Goal: Transaction & Acquisition: Obtain resource

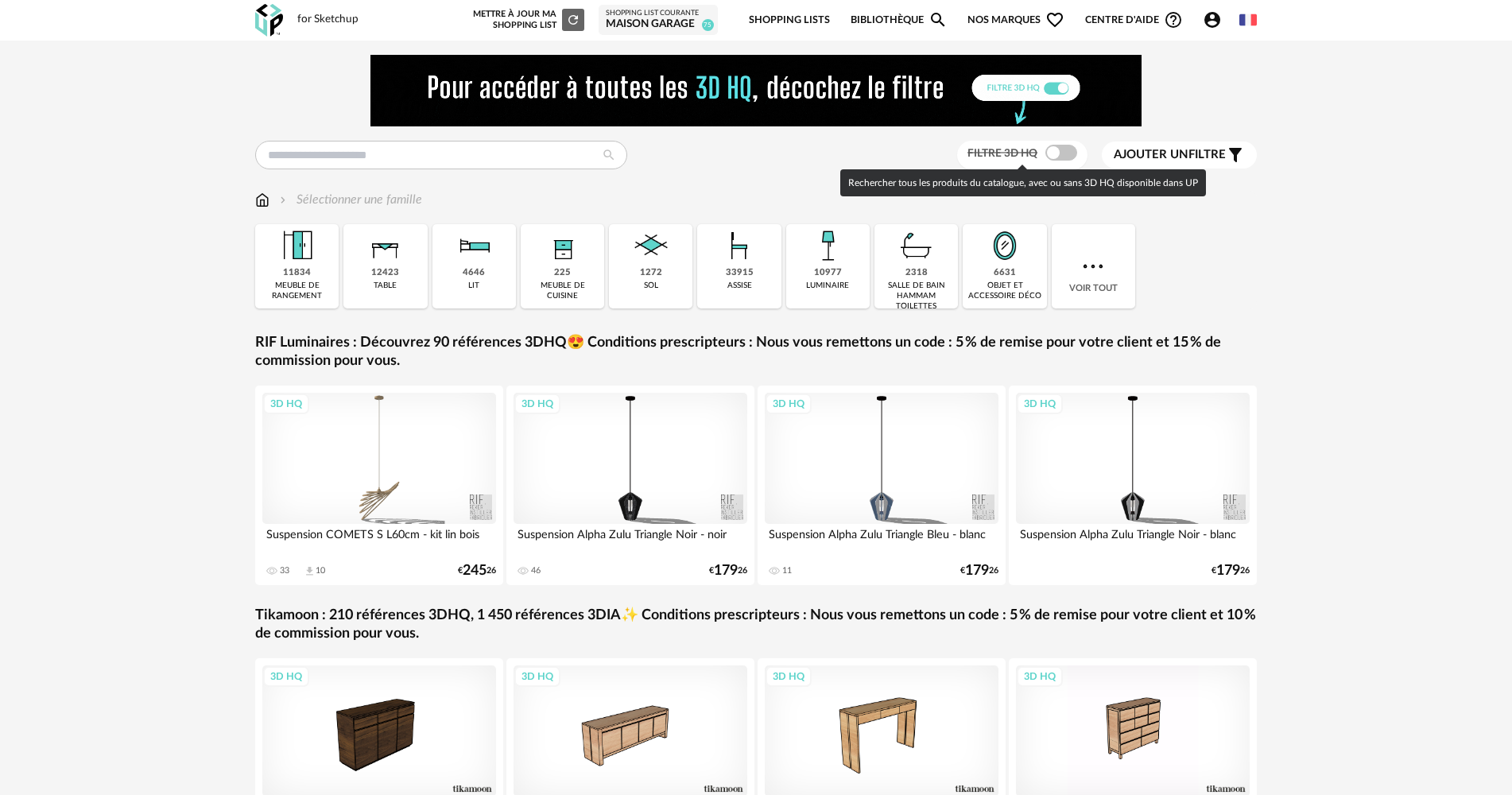
click at [1053, 155] on span at bounding box center [1061, 152] width 32 height 16
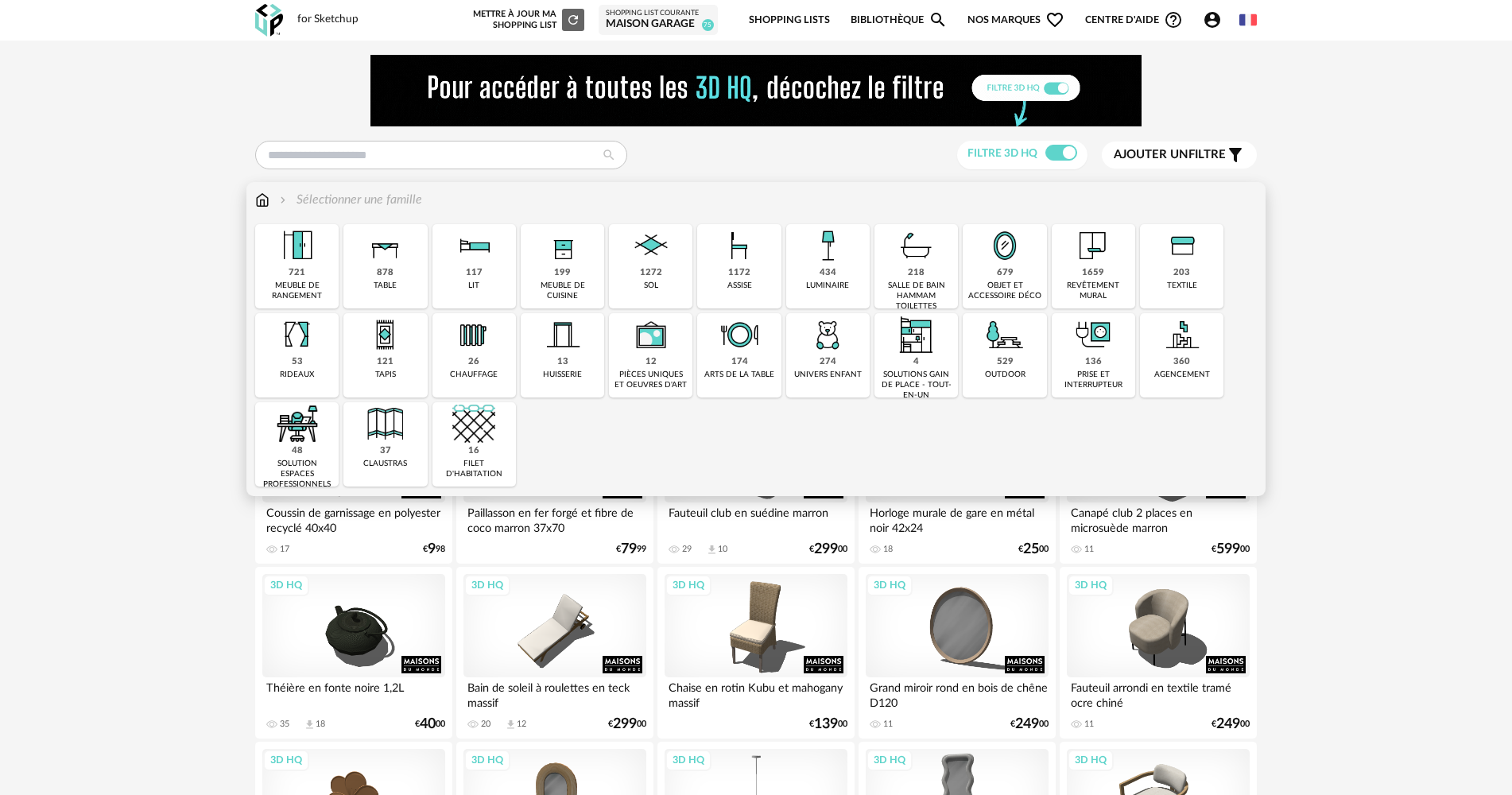
click at [1009, 350] on img at bounding box center [1004, 335] width 43 height 43
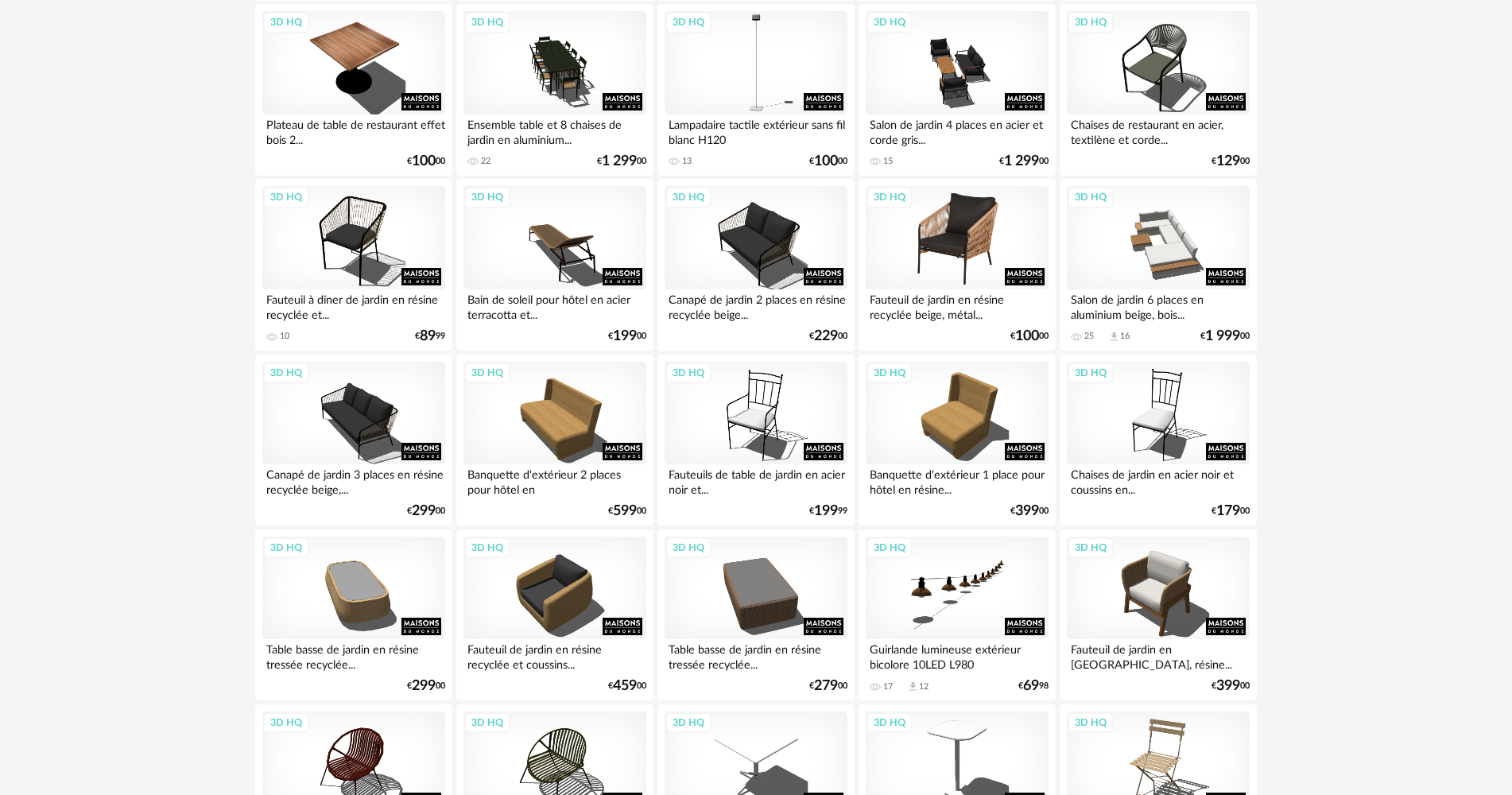
scroll to position [2226, 0]
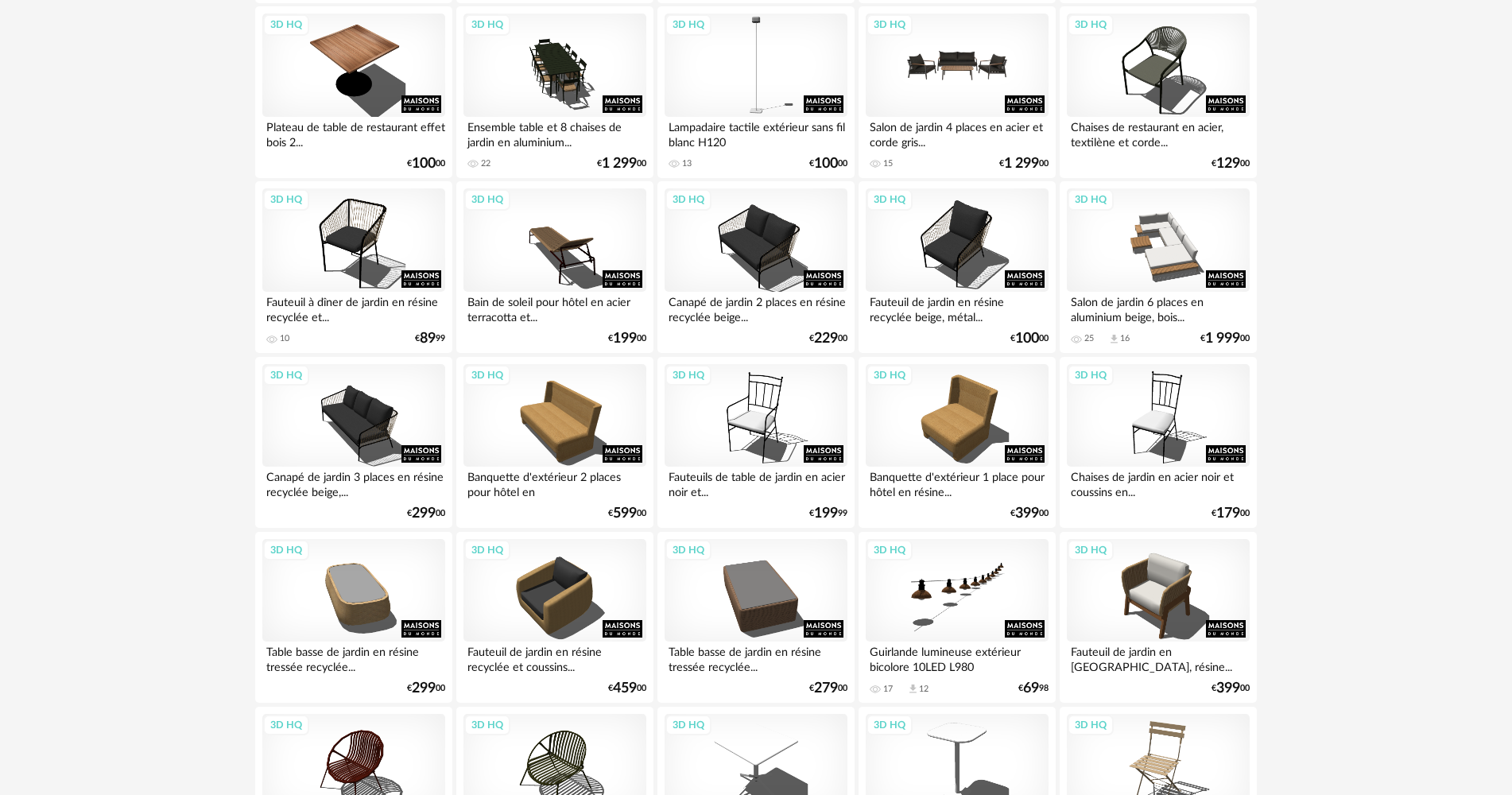
click at [960, 84] on div "3D HQ" at bounding box center [957, 65] width 183 height 103
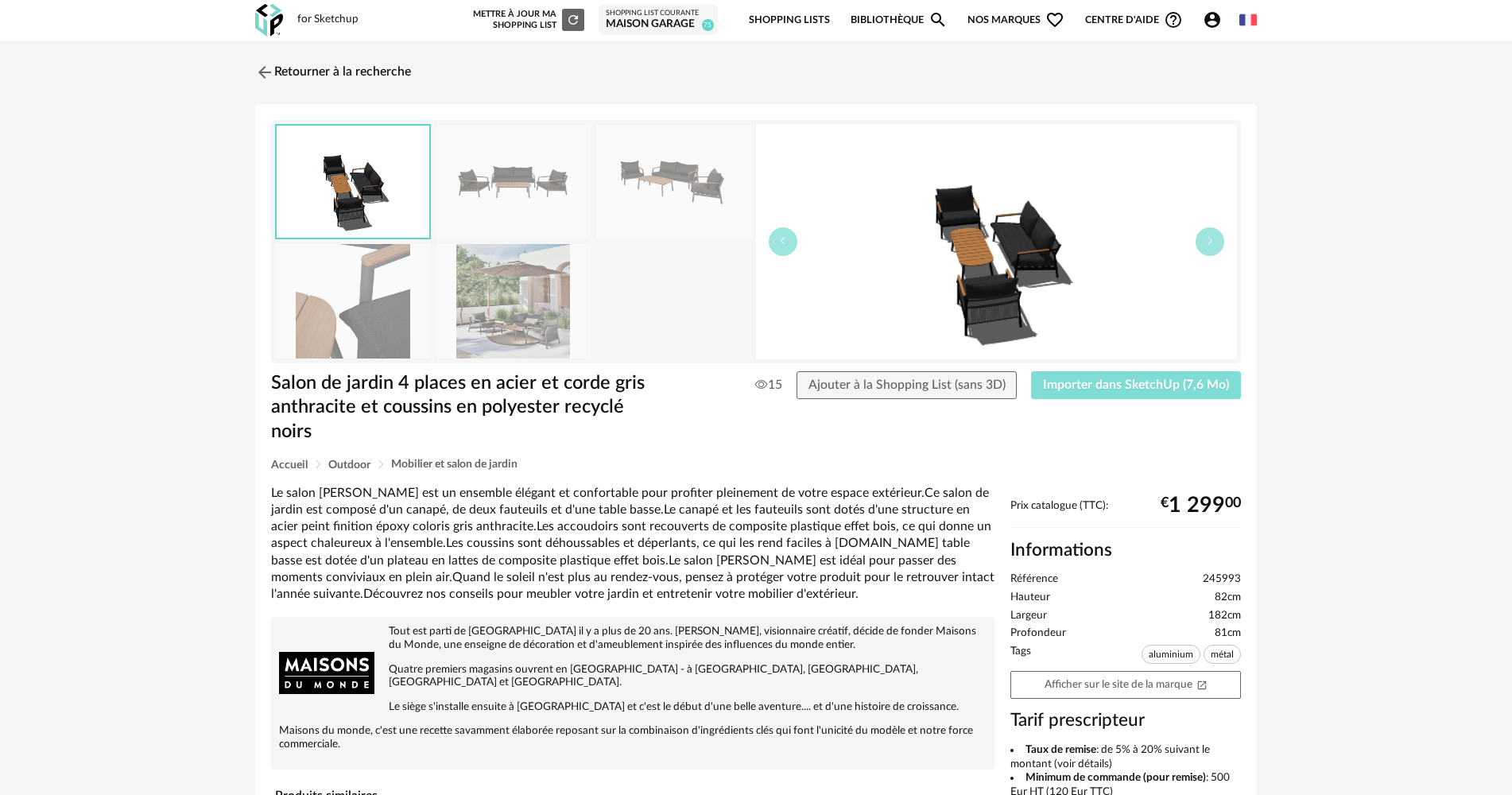
click at [1100, 390] on span "Importer dans SketchUp (7,6 Mo)" at bounding box center [1136, 385] width 186 height 13
click at [281, 58] on link "Retourner à la recherche" at bounding box center [329, 73] width 156 height 35
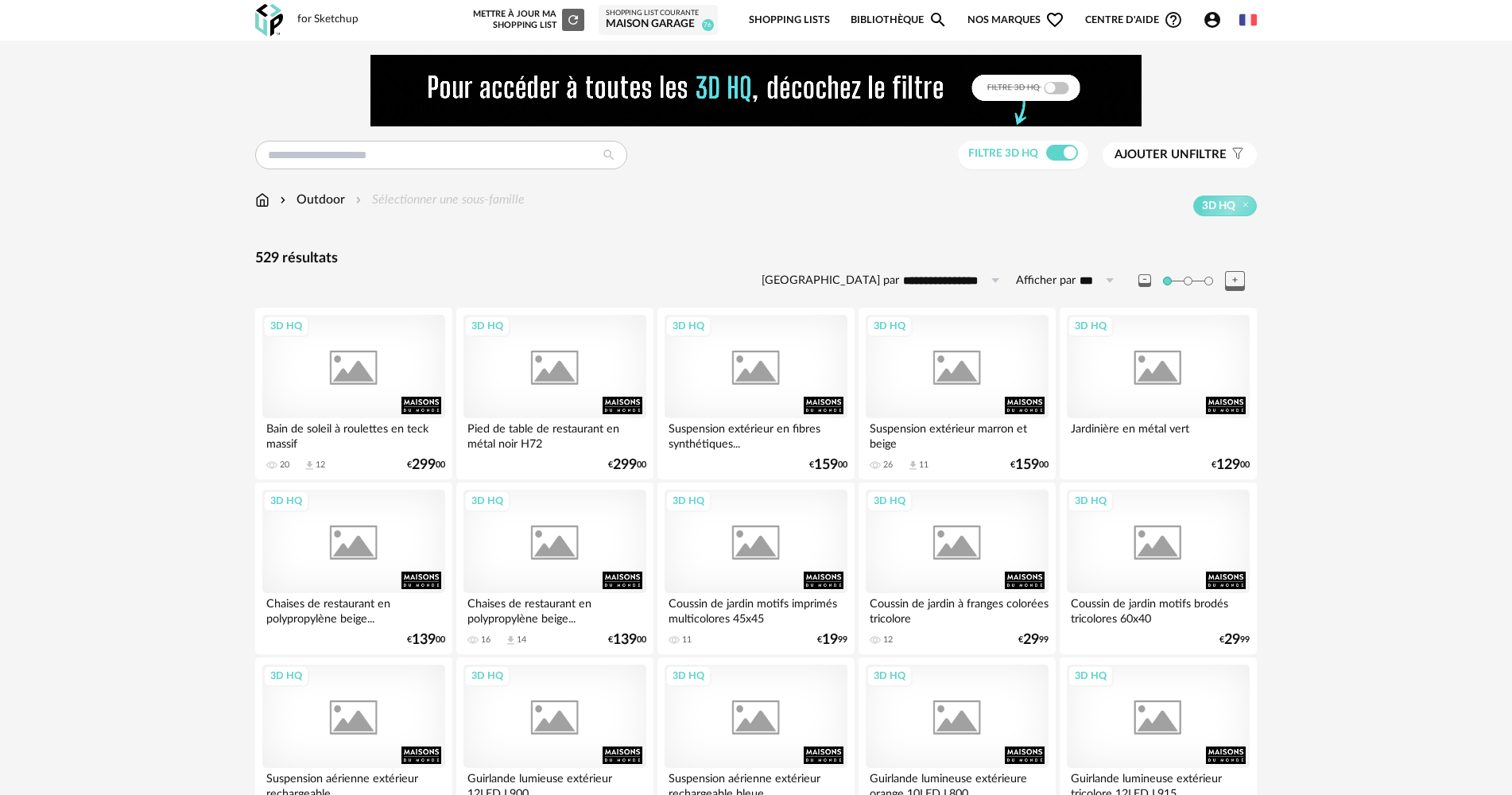
scroll to position [2279, 0]
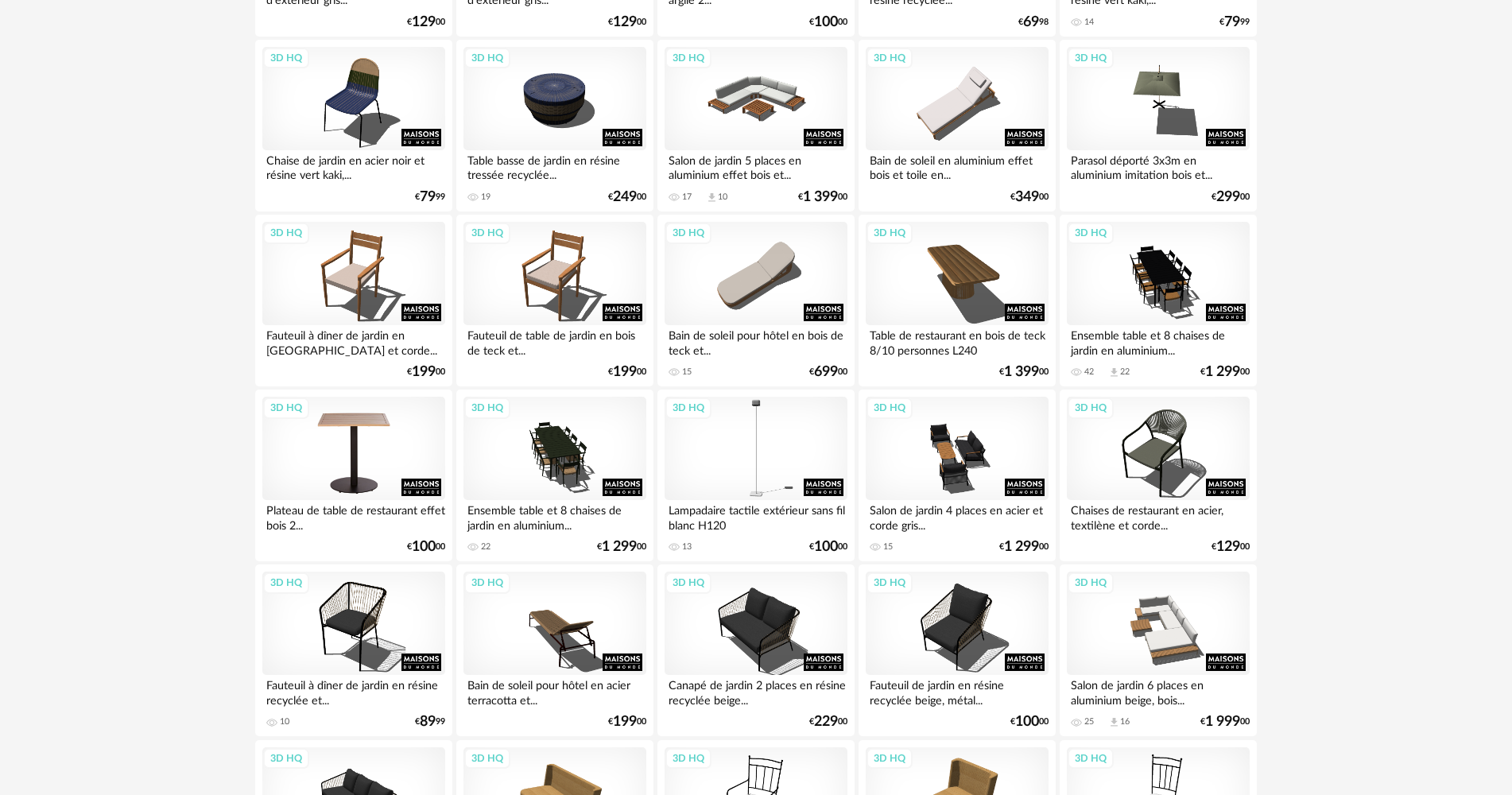
scroll to position [1844, 0]
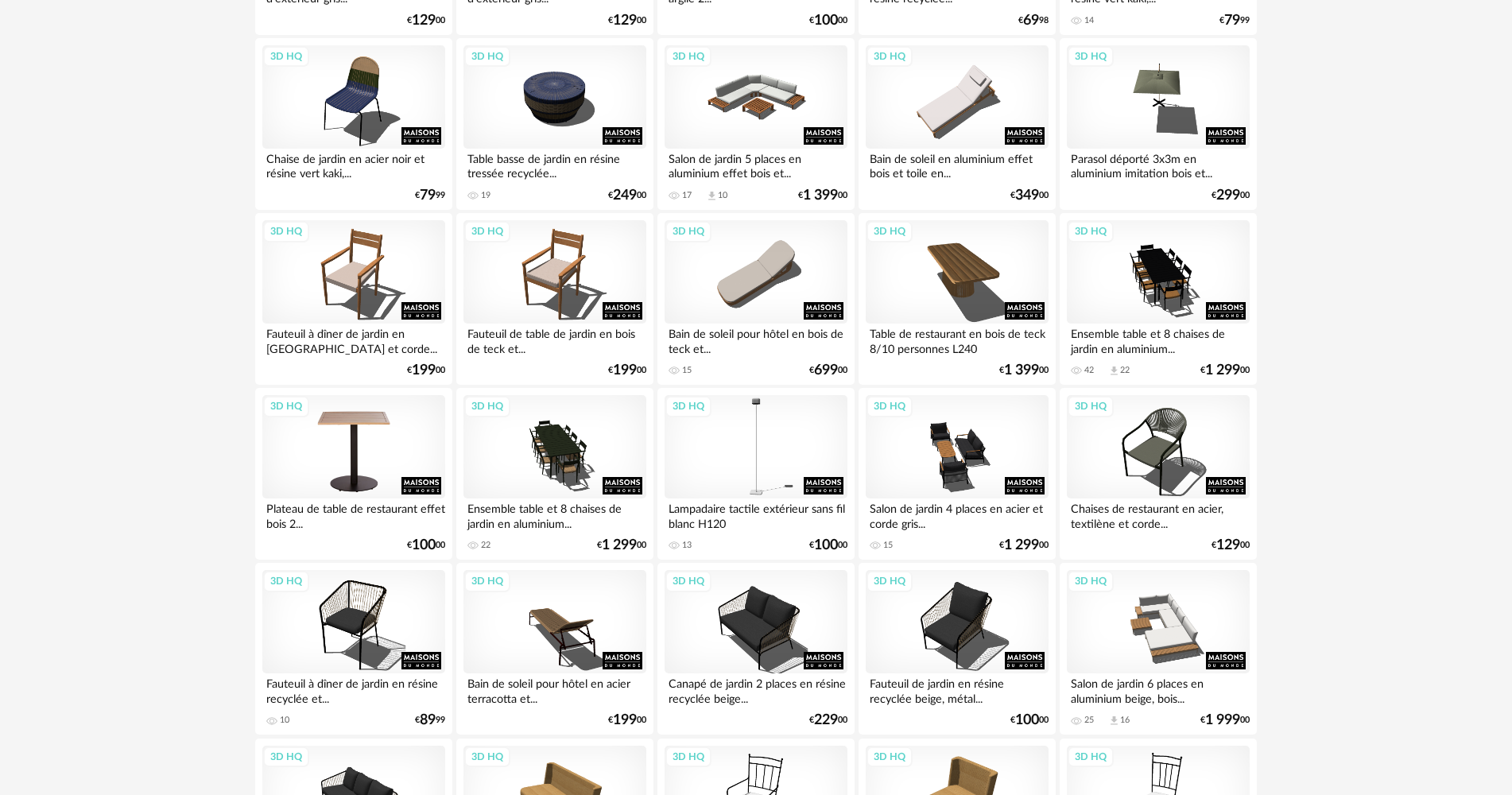
click at [290, 436] on div "3D HQ" at bounding box center [353, 446] width 183 height 103
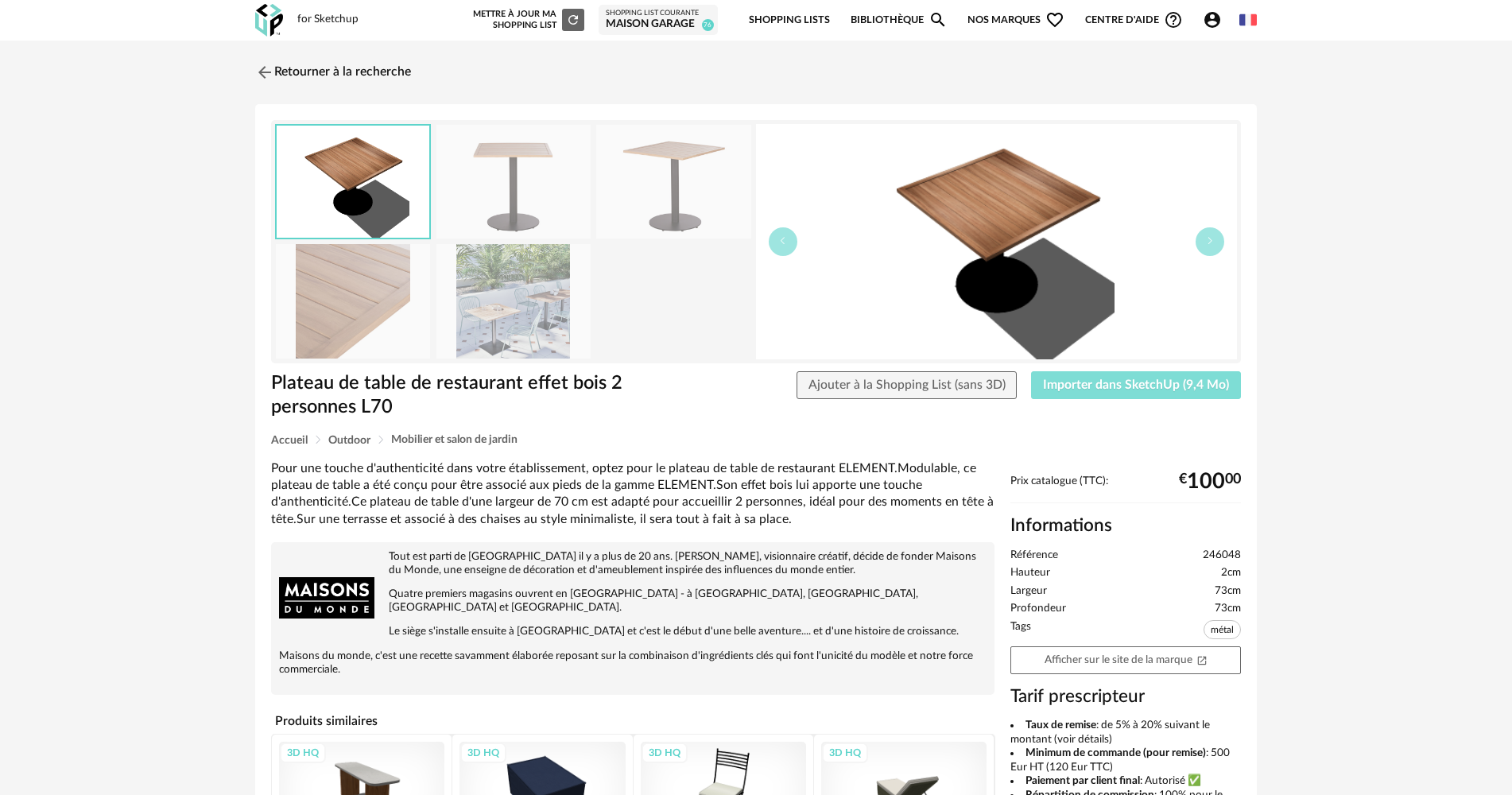
click at [1054, 383] on span "Importer dans SketchUp (9,4 Mo)" at bounding box center [1136, 385] width 186 height 13
click at [282, 73] on link "Retourner à la recherche" at bounding box center [329, 73] width 156 height 35
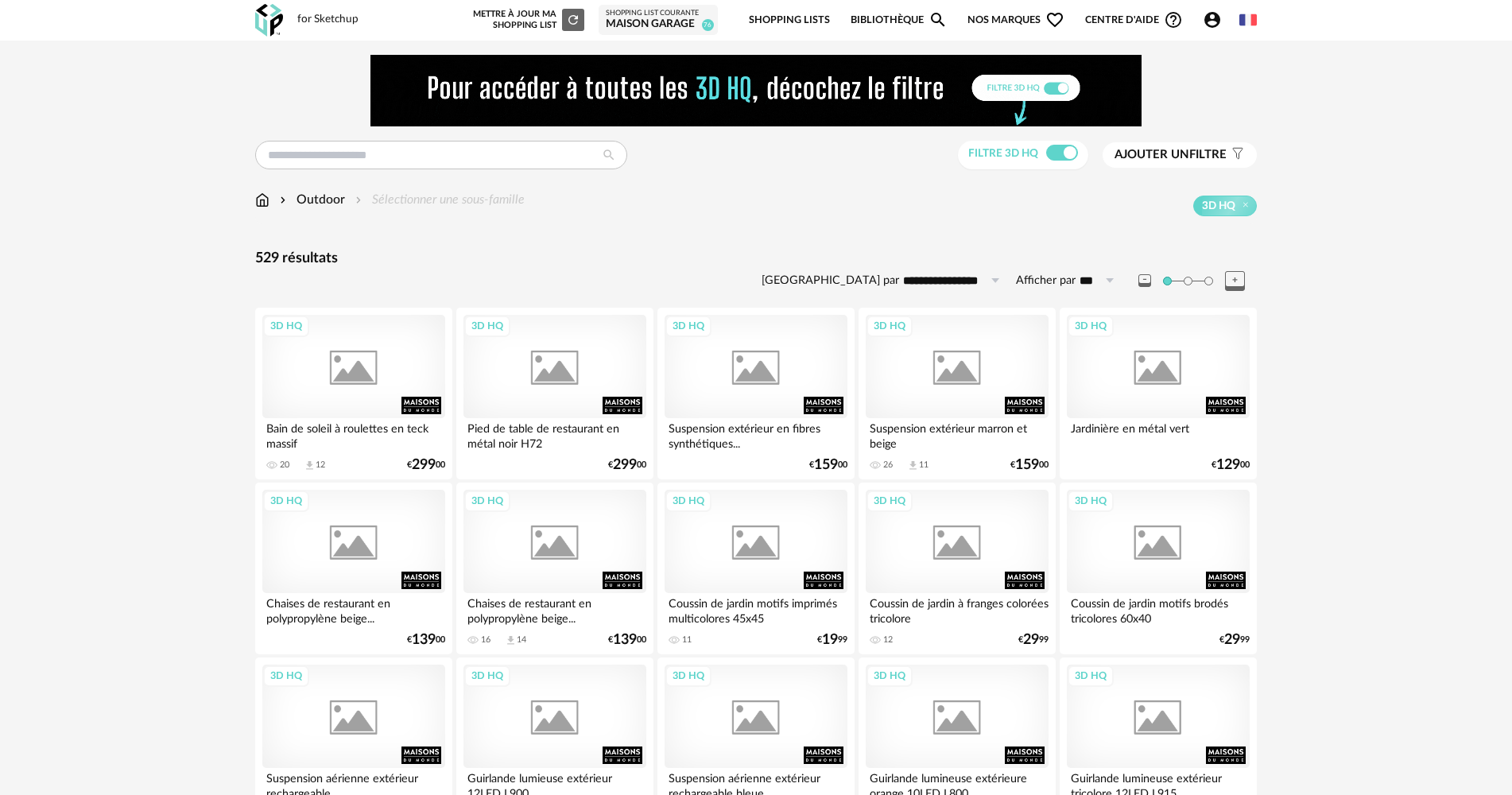
scroll to position [1844, 0]
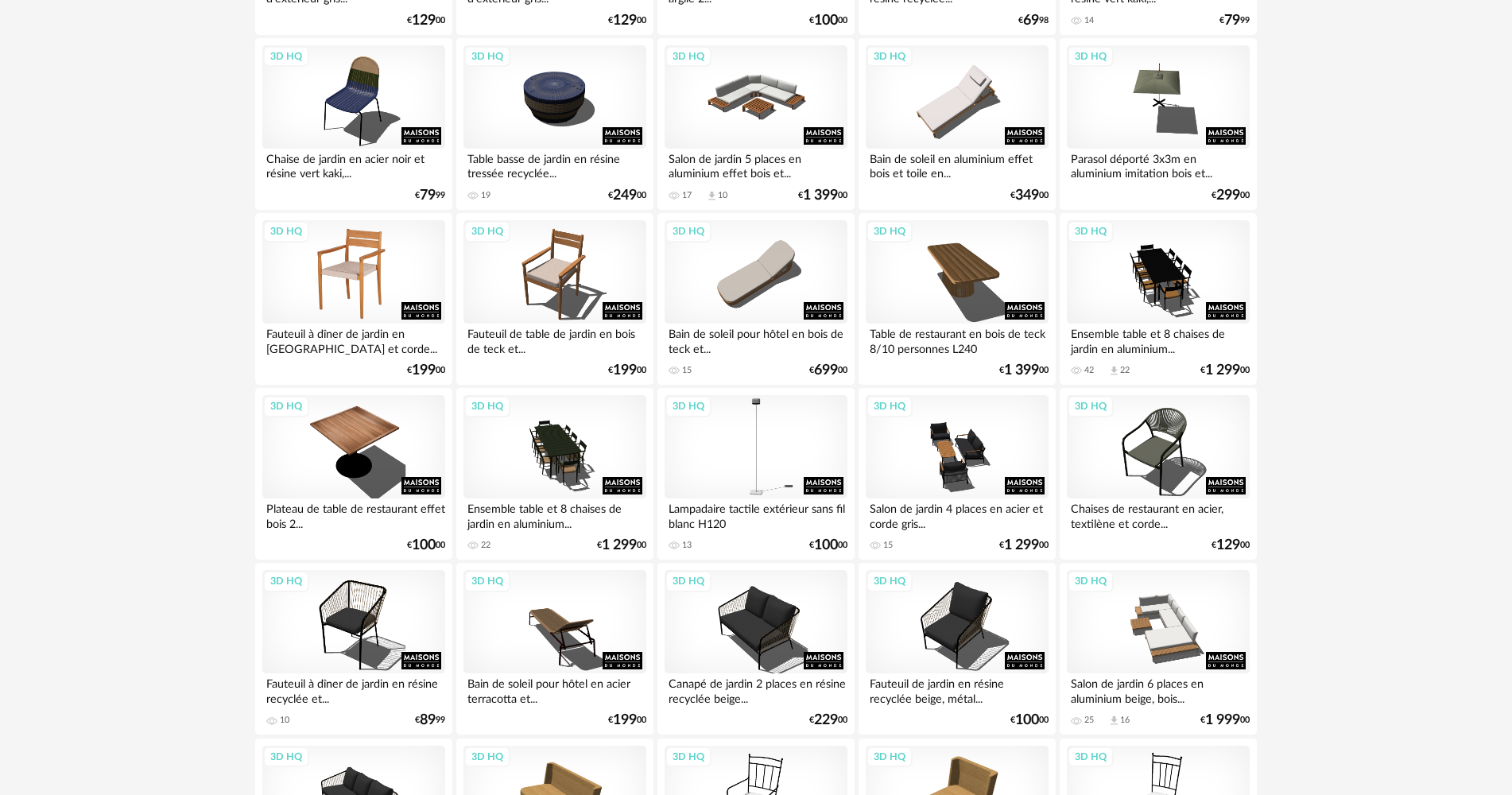
click at [357, 276] on div "3D HQ" at bounding box center [353, 272] width 183 height 103
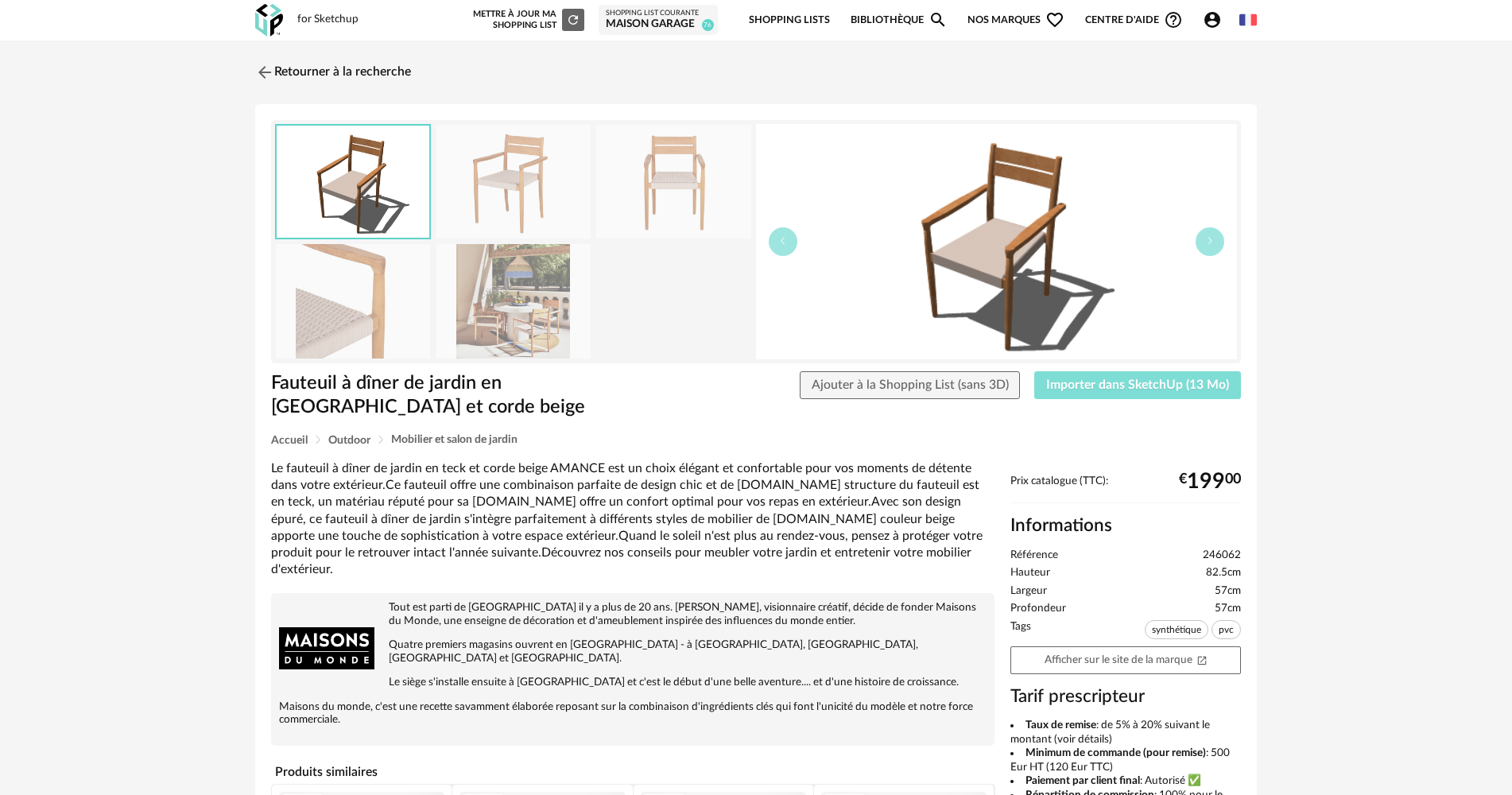
click at [1077, 383] on span "Importer dans SketchUp (13 Mo)" at bounding box center [1137, 385] width 183 height 13
